Goal: Book appointment/travel/reservation

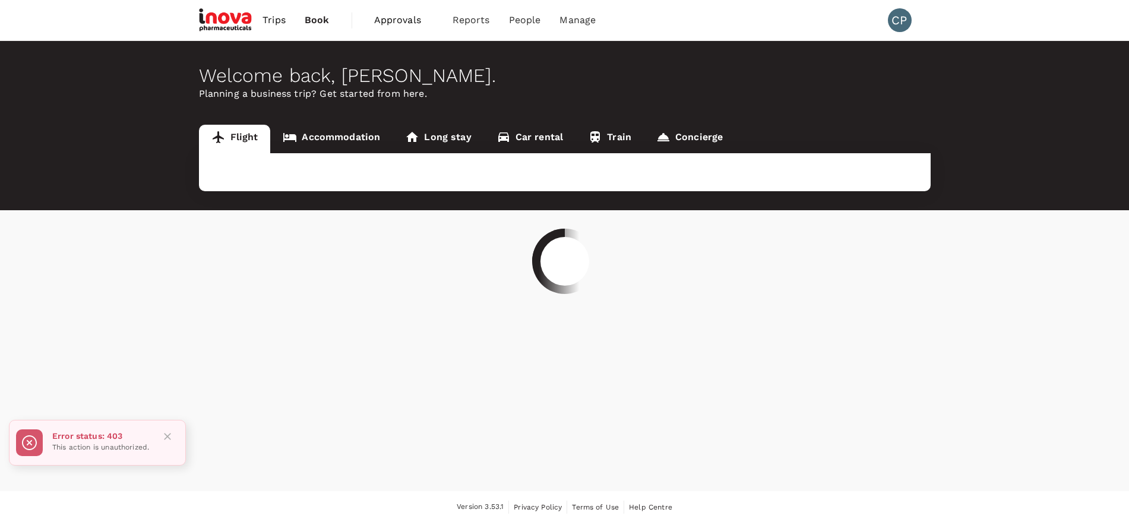
click at [313, 136] on div at bounding box center [564, 261] width 1129 height 522
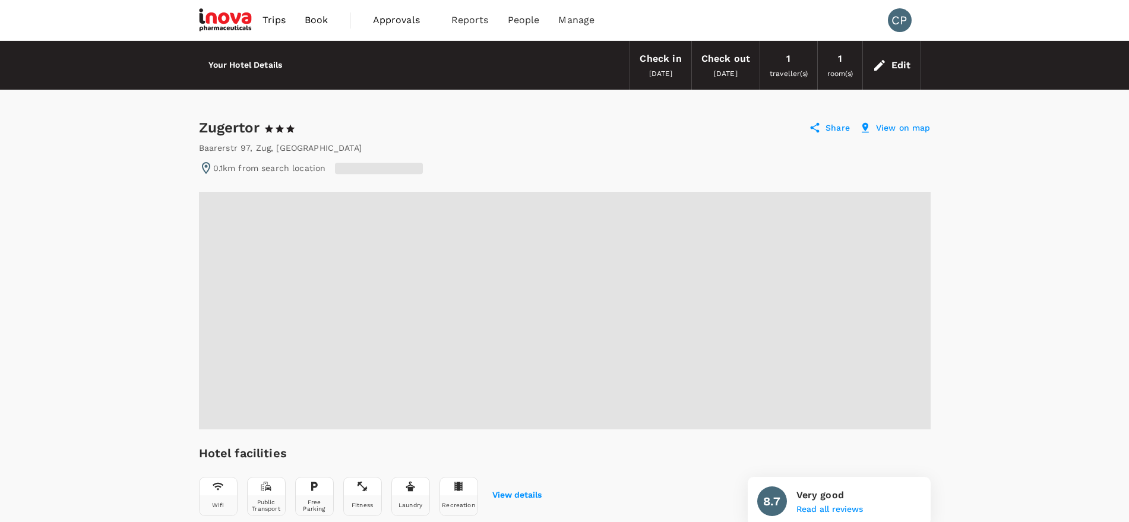
scroll to position [125, 0]
